Goal: Check status: Check status

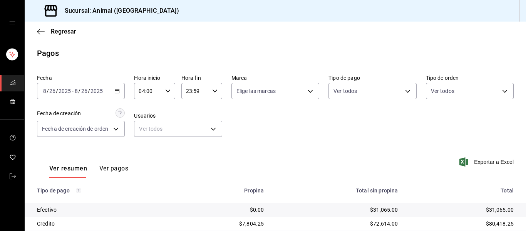
scroll to position [109, 0]
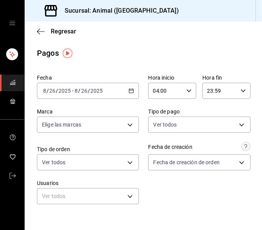
click at [129, 90] on icon "button" at bounding box center [131, 90] width 5 height 5
click at [129, 69] on main "Regresar Pagos Fecha 2025-08-26 8 / 26 / 2025 - 2025-08-26 8 / 26 / 2025 Hora i…" at bounding box center [144, 219] width 238 height 395
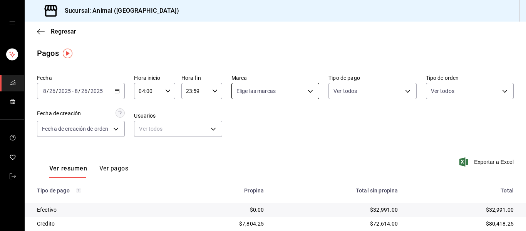
click at [307, 91] on body "Sucursal: Animal (Puebla) Regresar Pagos Fecha 2025-08-26 8 / 26 / 2025 - 2025-…" at bounding box center [263, 115] width 526 height 231
click at [256, 121] on span "Ver todas" at bounding box center [263, 121] width 24 height 8
type input "96838179-8fbb-4073-aae3-1789726318c8"
checkbox input "true"
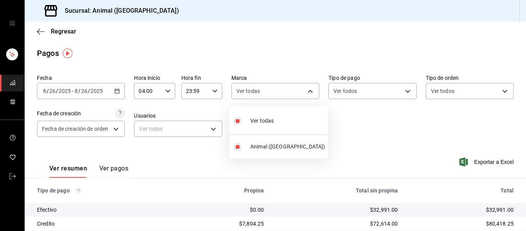
click at [341, 116] on div at bounding box center [263, 115] width 526 height 231
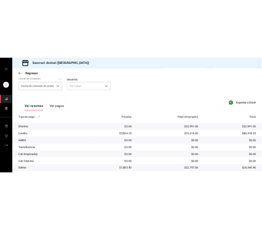
scroll to position [77, 0]
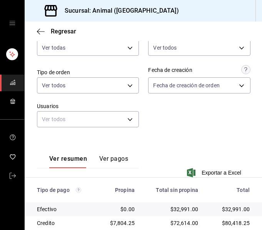
click at [163, 135] on div "Fecha 2025-08-26 8 / 26 / 2025 - 2025-08-26 8 / 26 / 2025 Hora inicio 04:00 Hor…" at bounding box center [143, 65] width 213 height 143
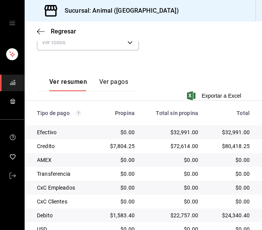
scroll to position [187, 0]
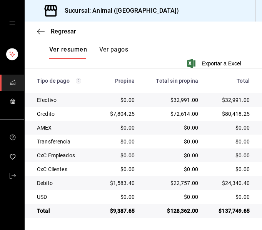
click at [149, 191] on td "$0.00" at bounding box center [173, 197] width 64 height 14
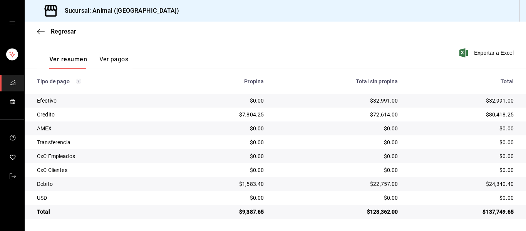
scroll to position [109, 0]
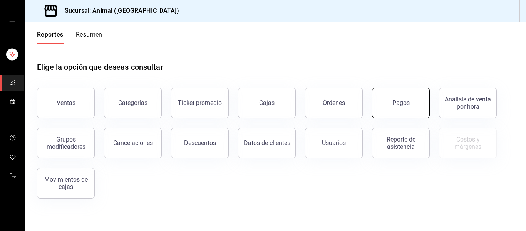
click at [416, 99] on button "Pagos" at bounding box center [401, 102] width 58 height 31
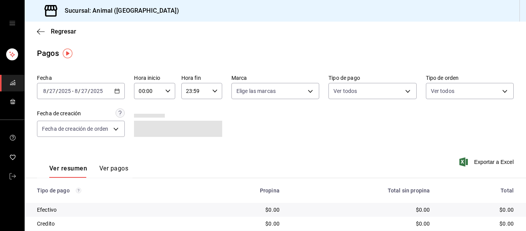
click at [118, 91] on icon "button" at bounding box center [116, 90] width 5 height 5
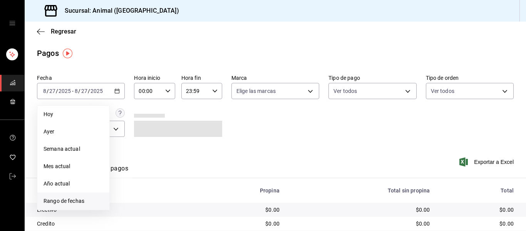
click at [90, 199] on span "Rango de fechas" at bounding box center [74, 201] width 60 height 8
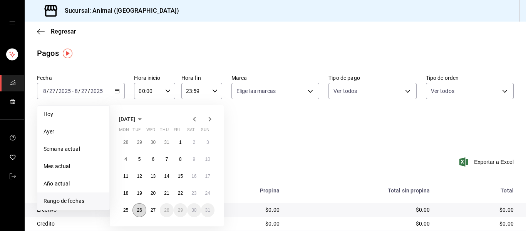
click at [143, 209] on button "26" at bounding box center [139, 210] width 13 height 14
click at [151, 209] on abbr "27" at bounding box center [153, 209] width 5 height 5
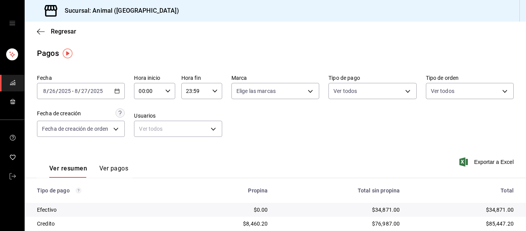
click at [165, 92] on icon "button" at bounding box center [167, 90] width 5 height 5
click at [143, 146] on span "04" at bounding box center [143, 146] width 8 height 6
type input "04:00"
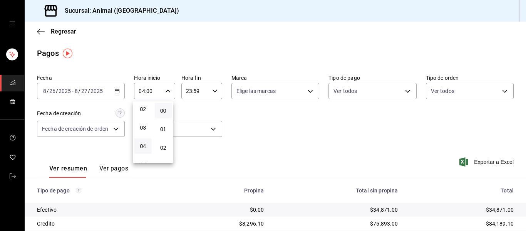
click at [215, 91] on div at bounding box center [263, 115] width 526 height 231
click at [215, 91] on icon "button" at bounding box center [214, 90] width 5 height 5
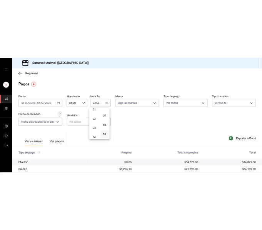
scroll to position [39, 0]
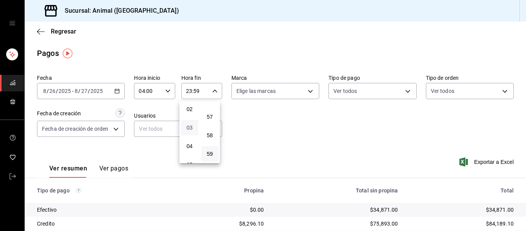
click at [189, 124] on span "03" at bounding box center [190, 127] width 8 height 6
type input "03:59"
click at [305, 94] on div at bounding box center [263, 115] width 526 height 231
click at [309, 94] on body "Sucursal: Animal (Puebla) Regresar Pagos Fecha 2025-08-26 8 / 26 / 2025 - 2025-…" at bounding box center [263, 115] width 526 height 231
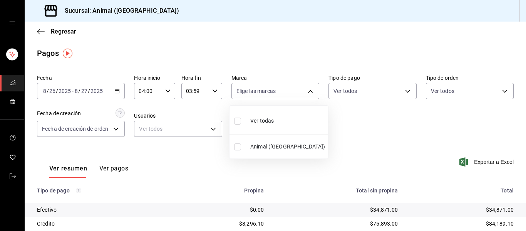
click at [277, 120] on li "Ver todas" at bounding box center [279, 120] width 99 height 23
type input "96838179-8fbb-4073-aae3-1789726318c8"
checkbox input "true"
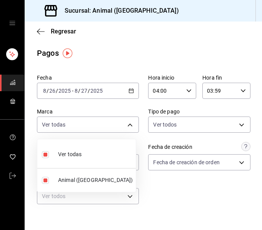
click at [202, 201] on div at bounding box center [131, 115] width 262 height 230
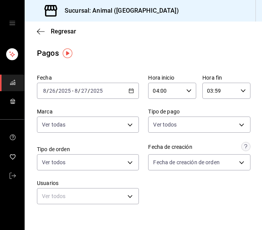
click at [195, 199] on div "Fecha 2025-08-26 8 / 26 / 2025 - 2025-08-27 8 / 27 / 2025 Hora inicio 04:00 Hor…" at bounding box center [143, 142] width 213 height 143
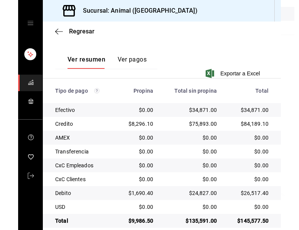
scroll to position [187, 0]
